Goal: Task Accomplishment & Management: Complete application form

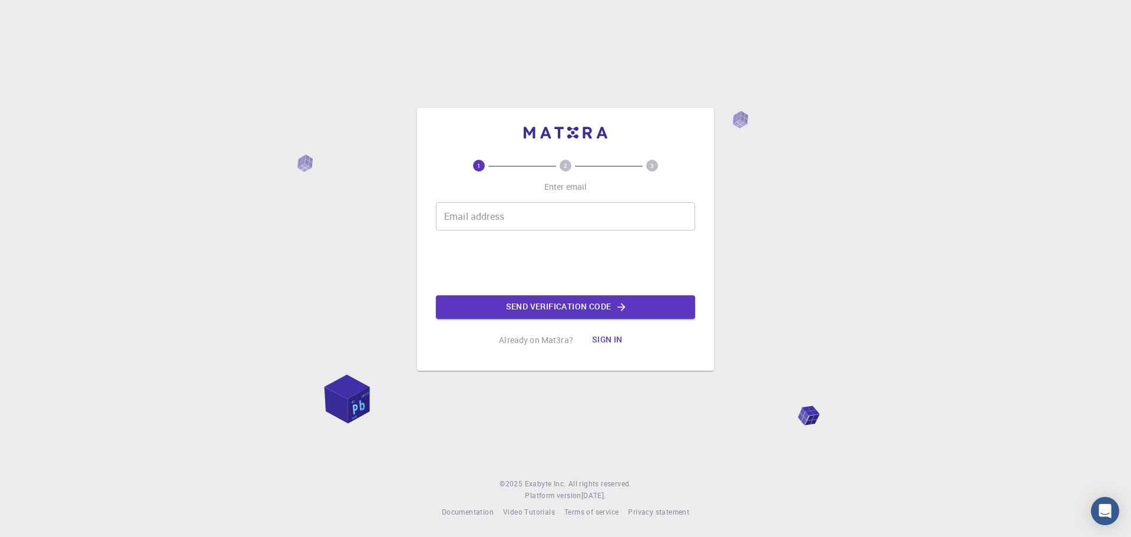
click at [534, 220] on input "Email address" at bounding box center [565, 216] width 259 height 28
type input "[EMAIL_ADDRESS][DOMAIN_NAME]"
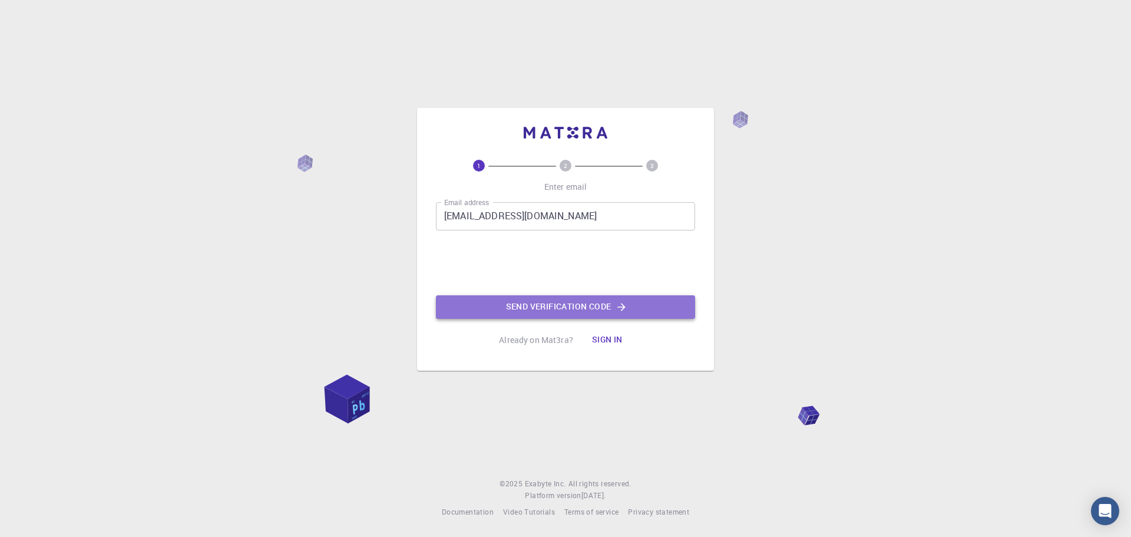
click at [551, 310] on button "Send verification code" at bounding box center [565, 307] width 259 height 24
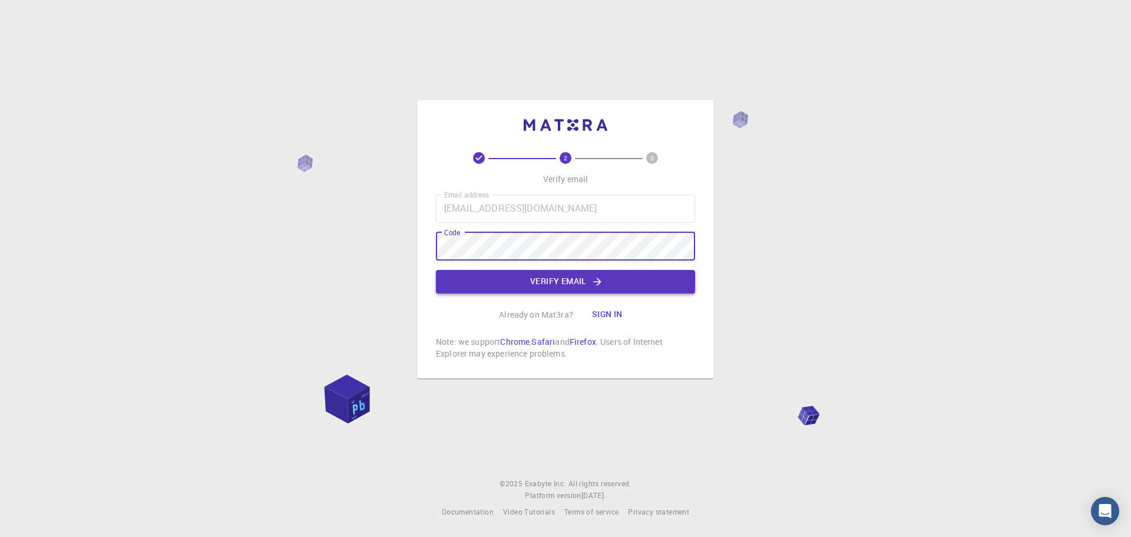
click at [570, 284] on button "Verify email" at bounding box center [565, 282] width 259 height 24
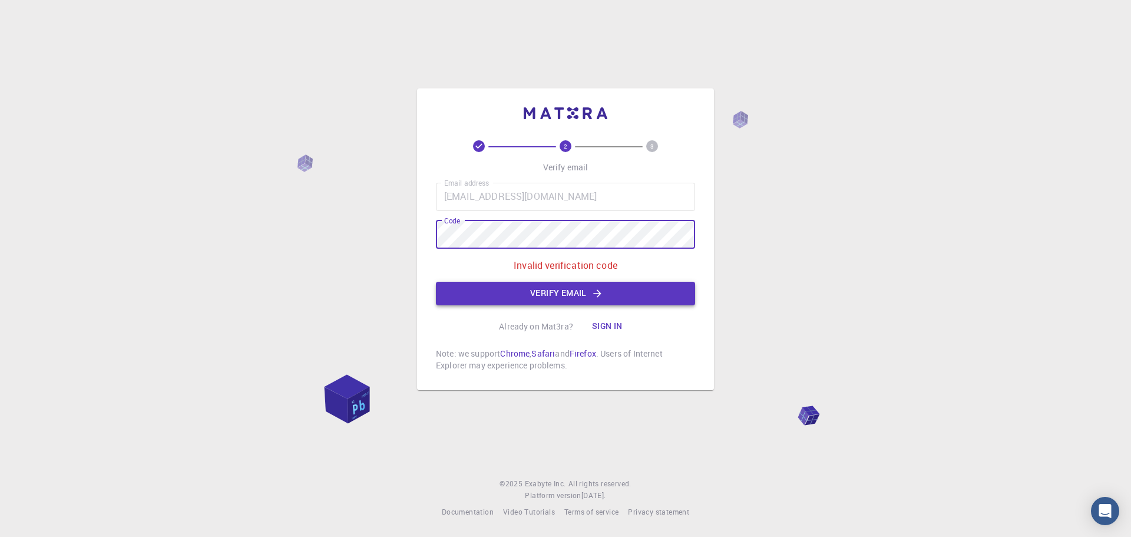
click at [534, 293] on button "Verify email" at bounding box center [565, 294] width 259 height 24
